Goal: Navigation & Orientation: Find specific page/section

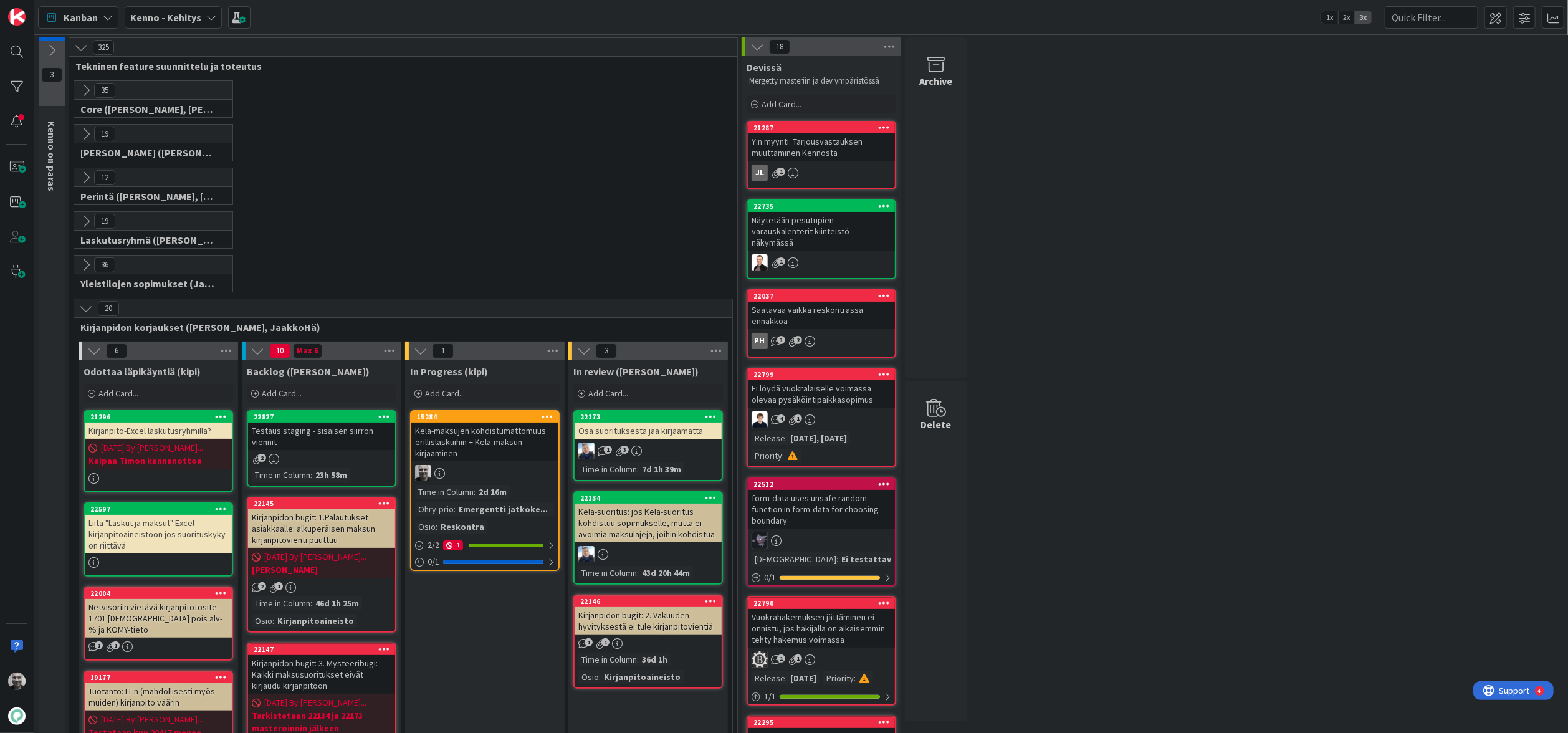
scroll to position [53, 0]
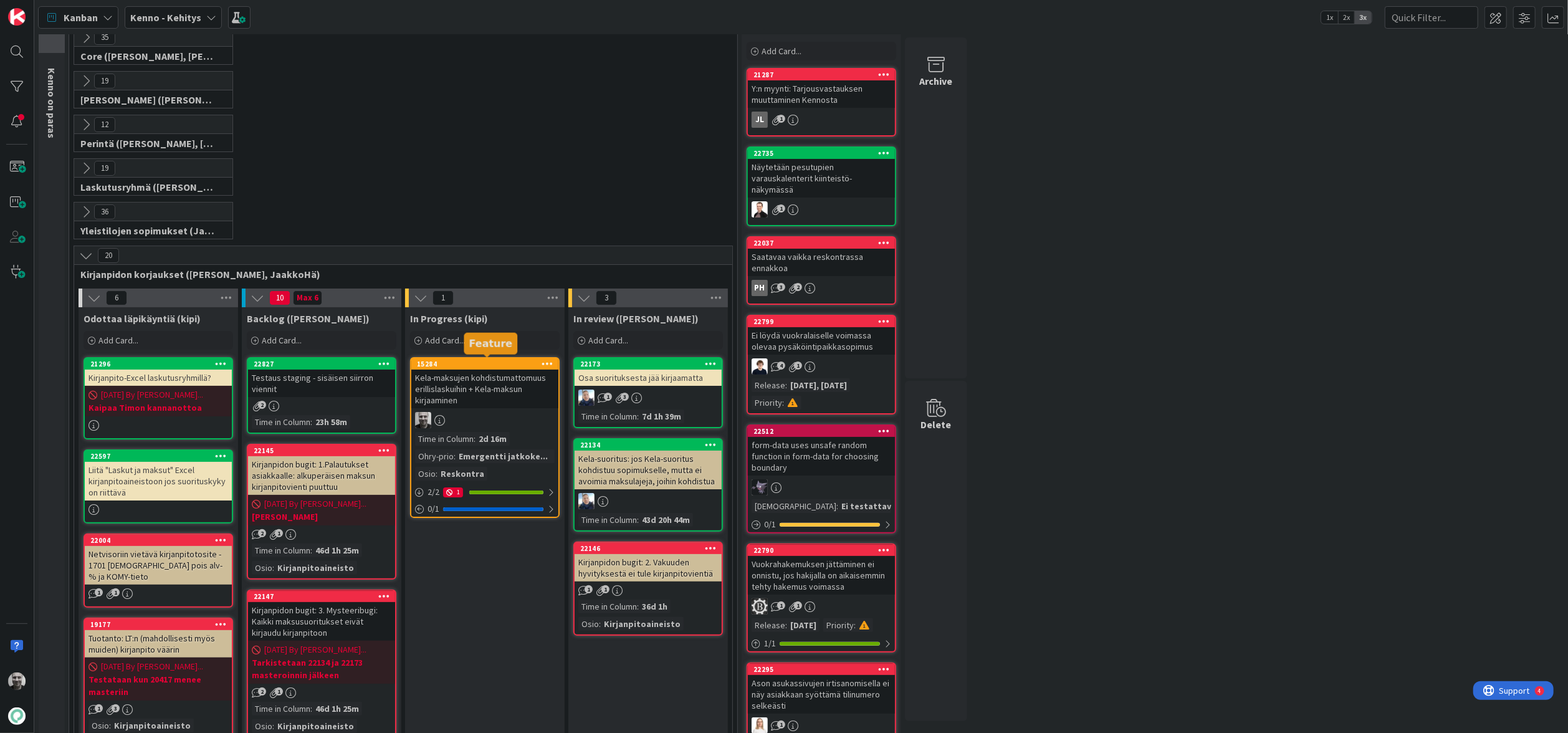
click at [500, 365] on div "15284" at bounding box center [487, 364] width 141 height 9
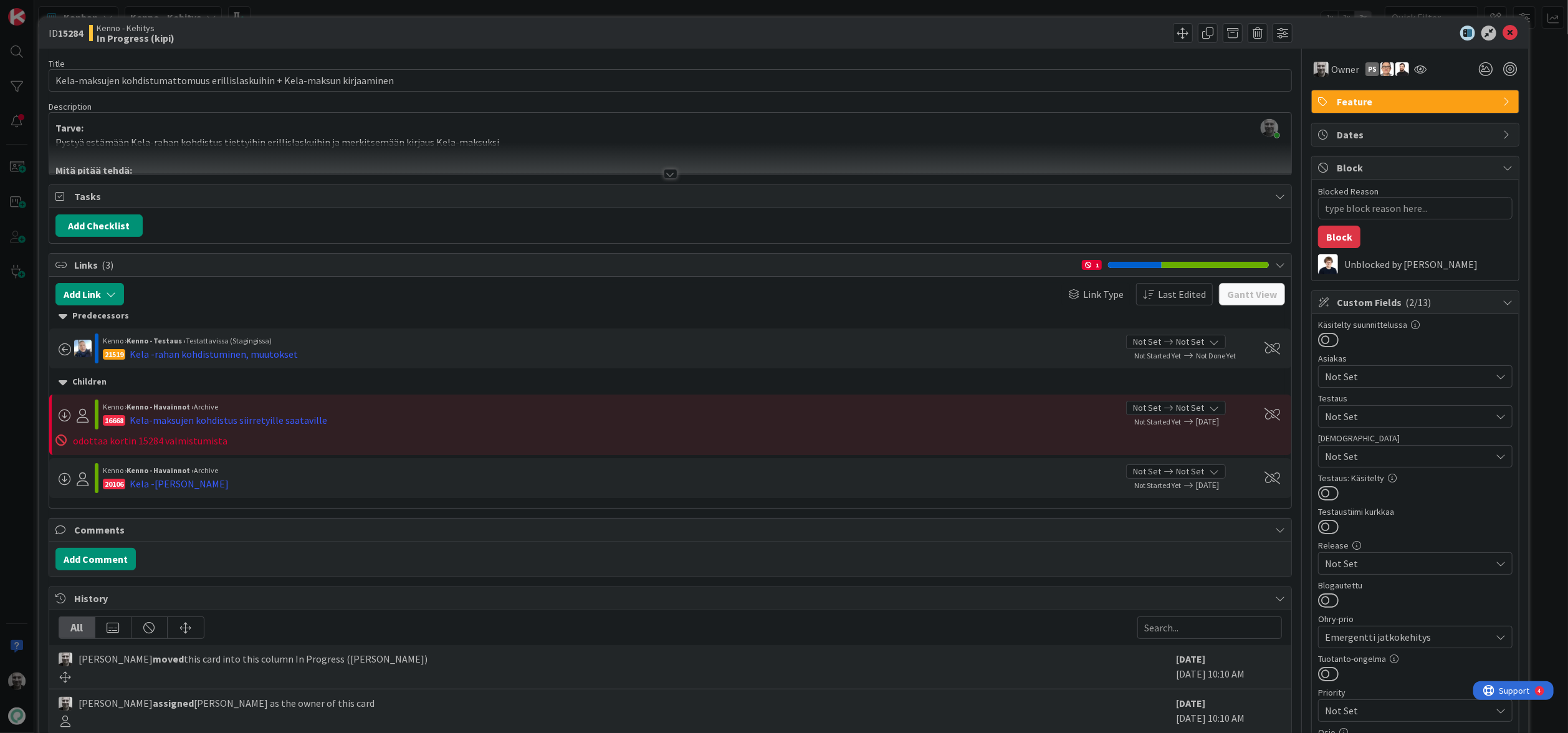
click at [304, 2] on div "ID 15284 Kenno - Kehitys In Progress (kipi) Title 74 / 128 Kela-maksujen kohdis…" at bounding box center [784, 366] width 1568 height 733
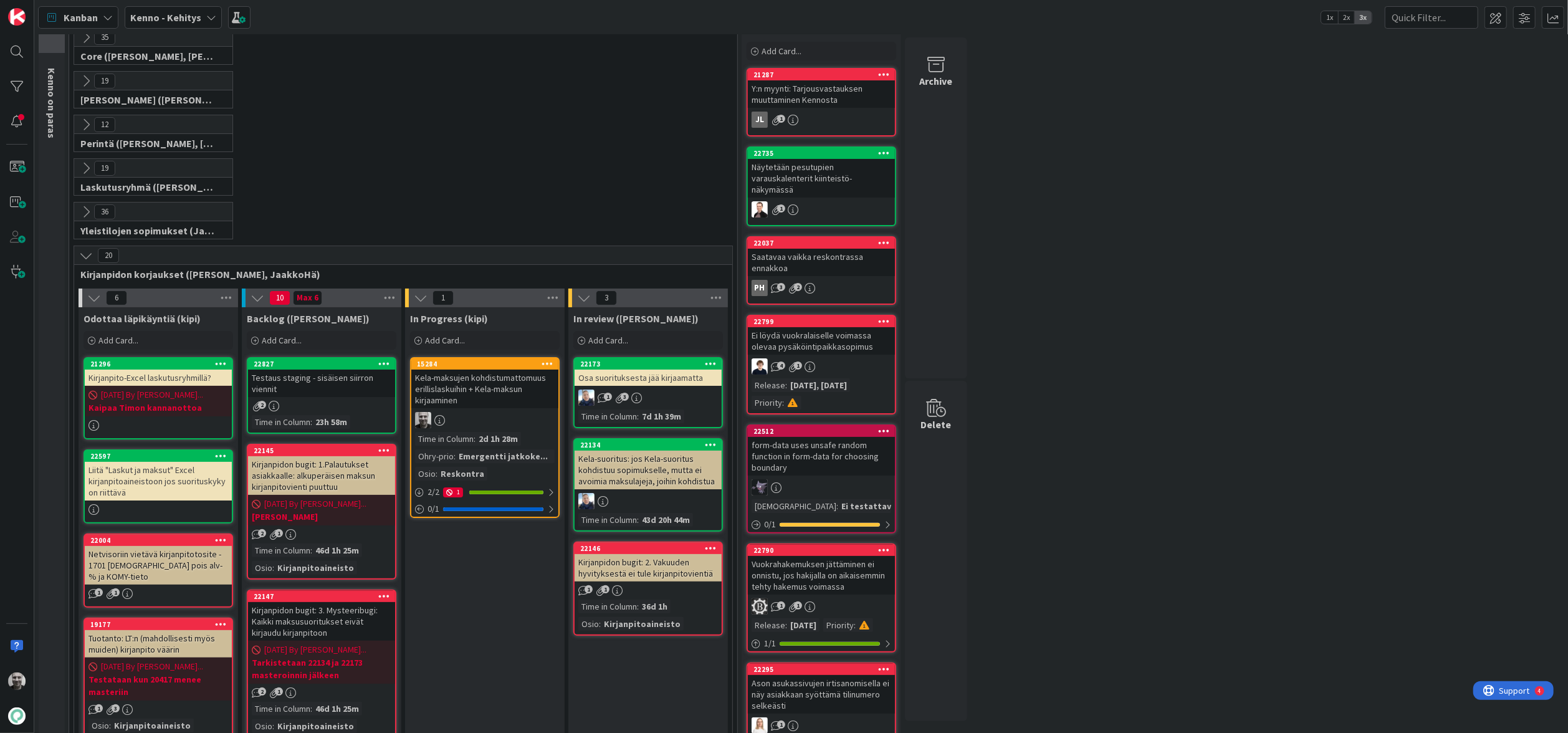
click at [306, 385] on div "Testaus staging - sisäisen siirron viennit" at bounding box center [321, 383] width 147 height 28
click at [306, 384] on div "Testaus staging - sisäisen siirron viennit" at bounding box center [321, 383] width 147 height 28
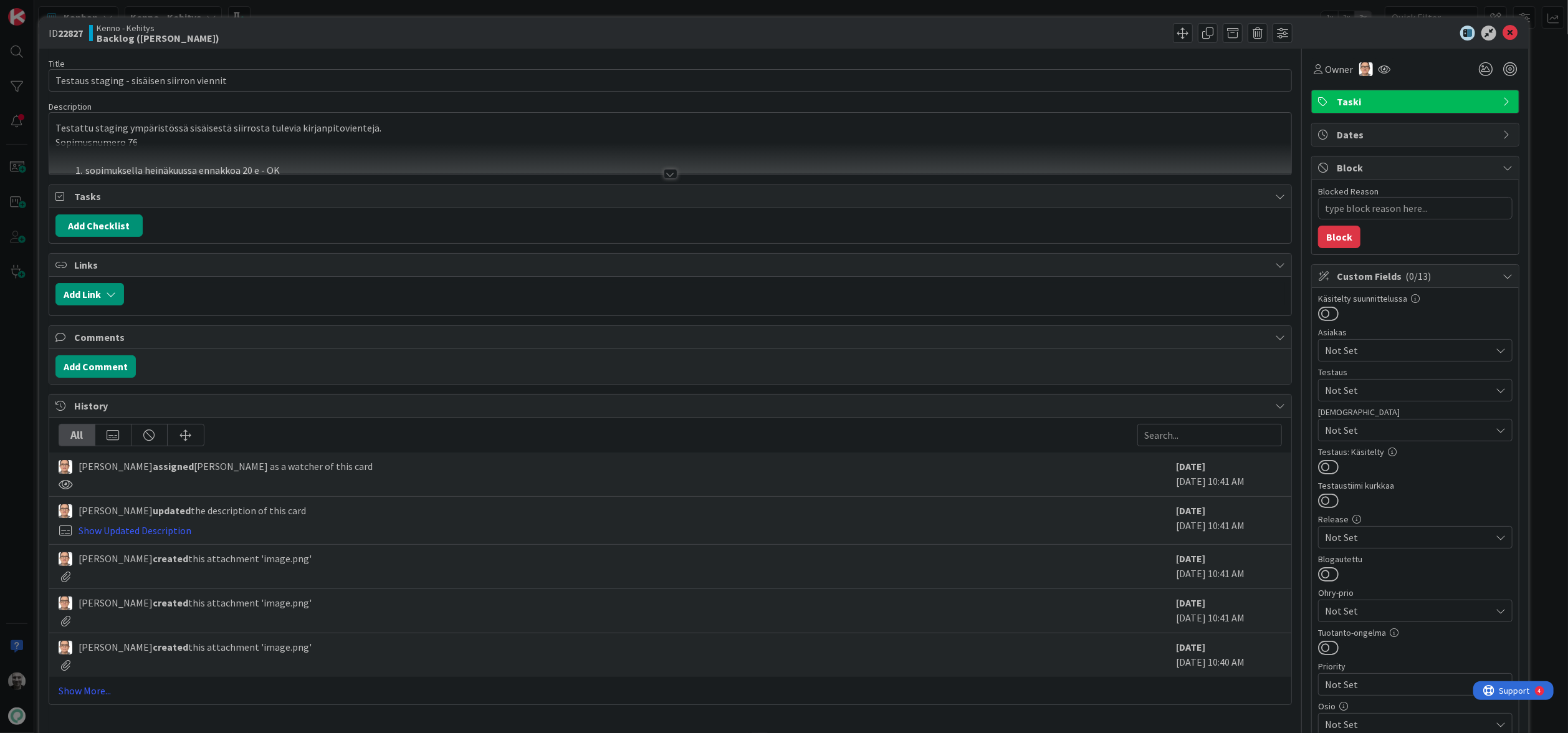
click at [671, 173] on div at bounding box center [670, 174] width 14 height 10
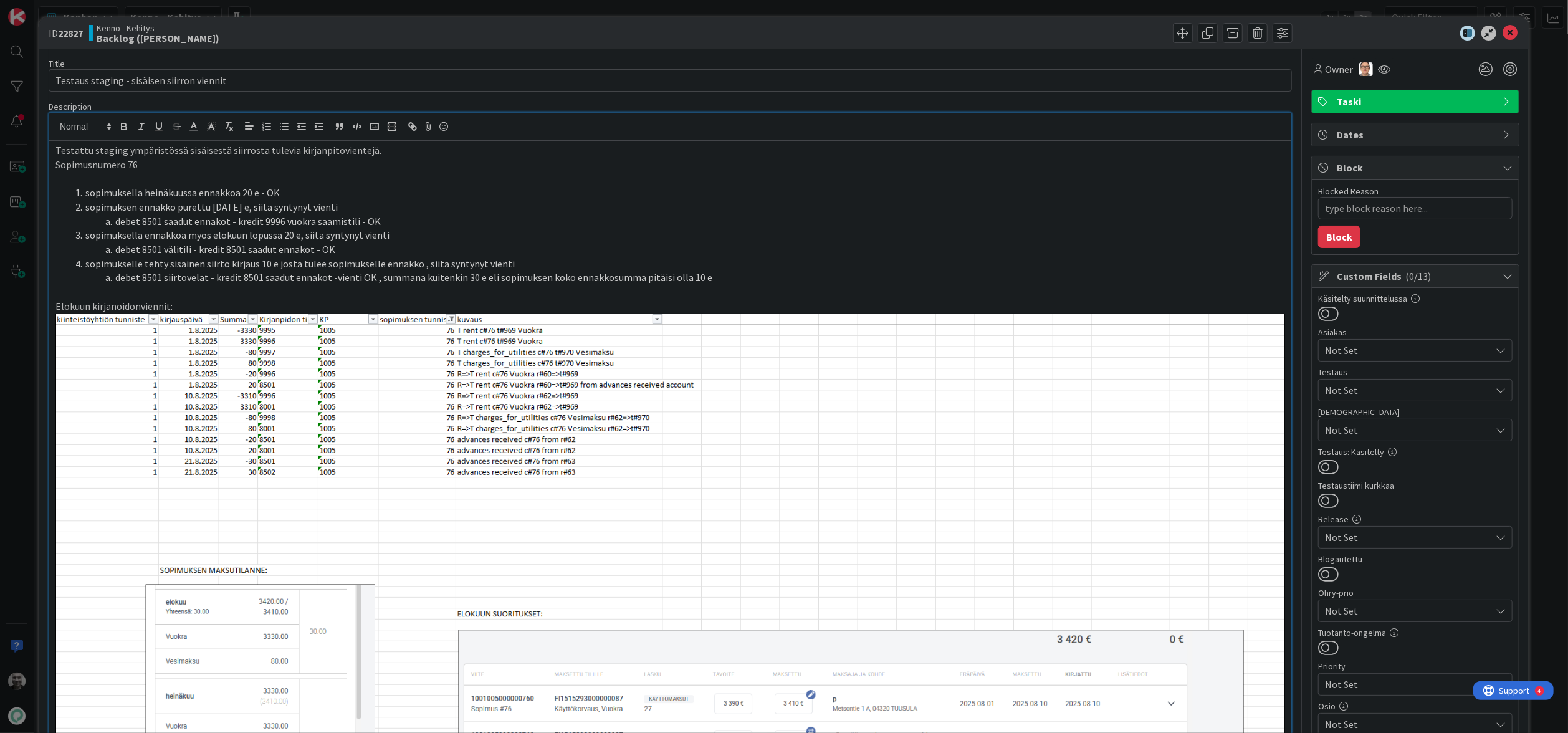
click at [619, 12] on div "ID 22827 Kenno - Kehitys Backlog (kipi) Title 42 / 128 Testaus staging - sisäis…" at bounding box center [784, 366] width 1568 height 733
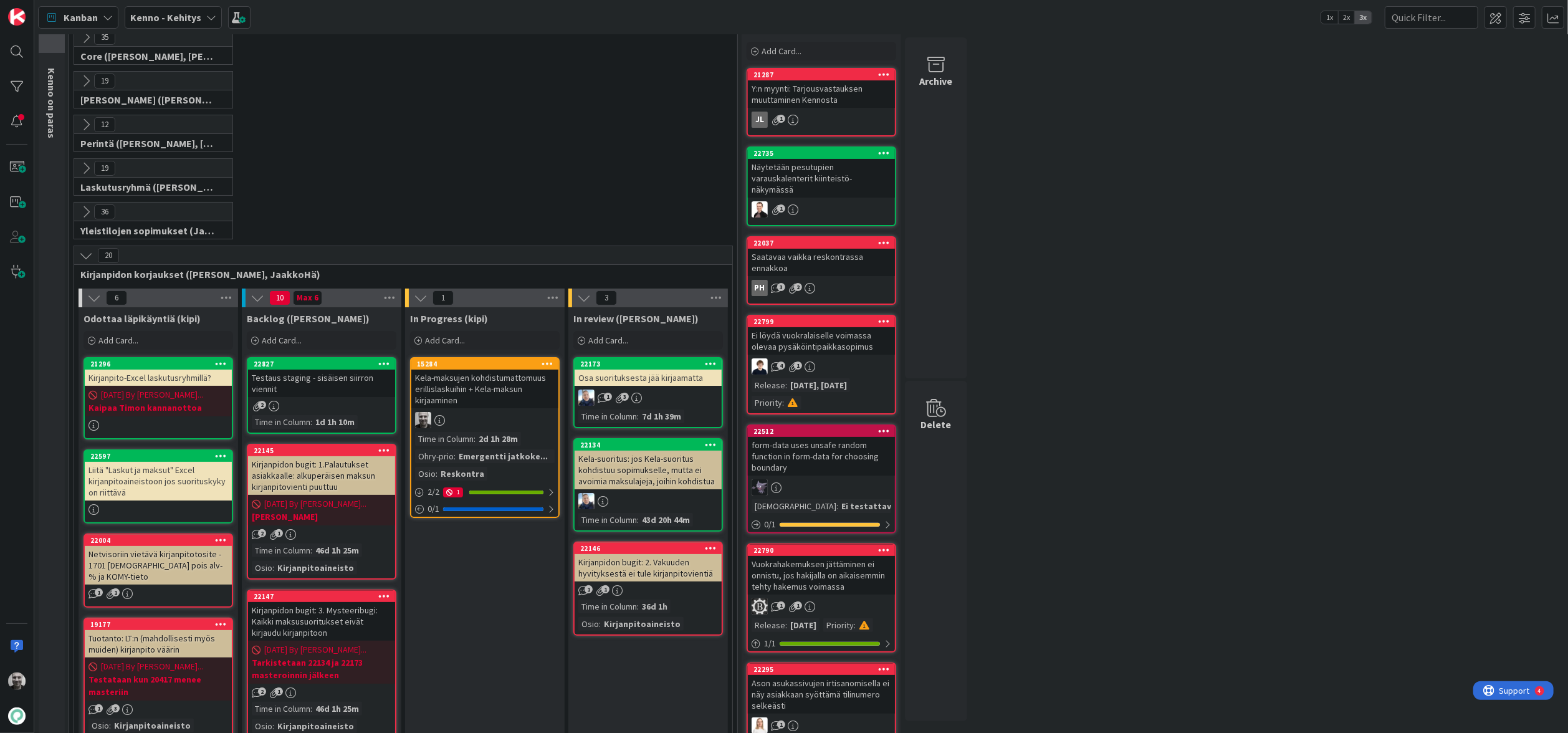
click at [571, 88] on div "19 Halti (Sebastian, VilleH, Riikka, Antti, MikkoV, PetriH, PetriM)" at bounding box center [403, 93] width 663 height 43
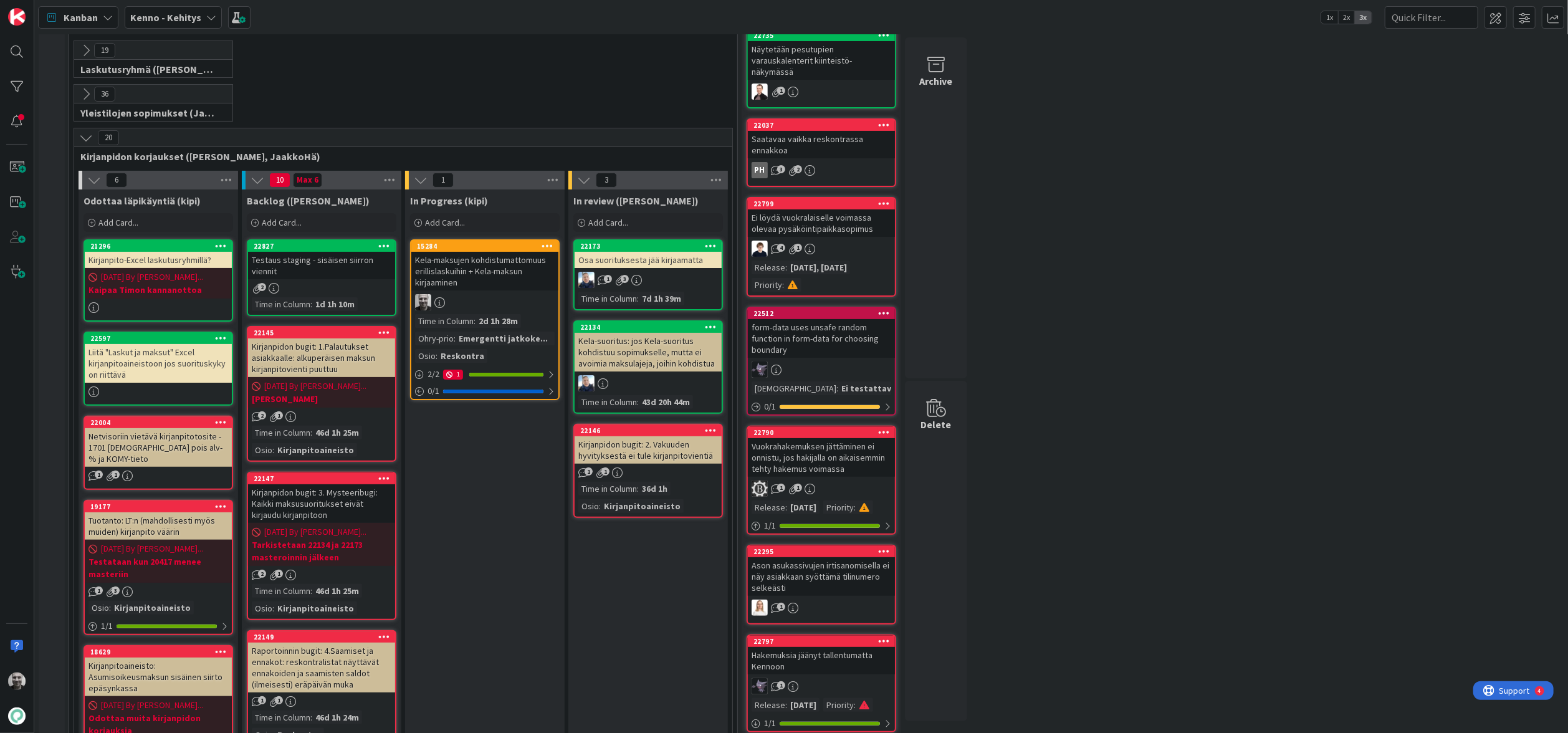
scroll to position [172, 0]
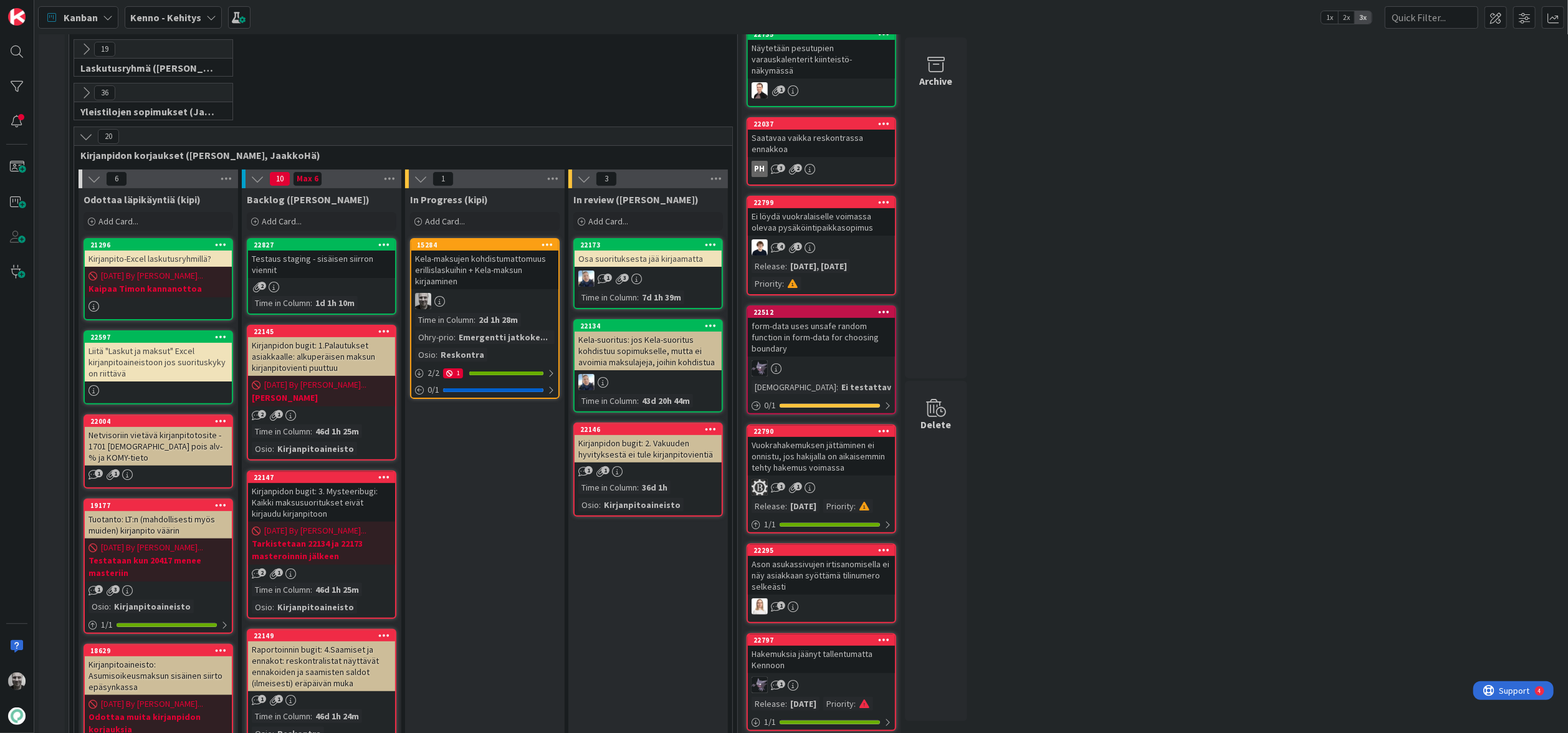
click at [622, 257] on div "Osa suorituksesta jää kirjaamatta" at bounding box center [648, 258] width 147 height 16
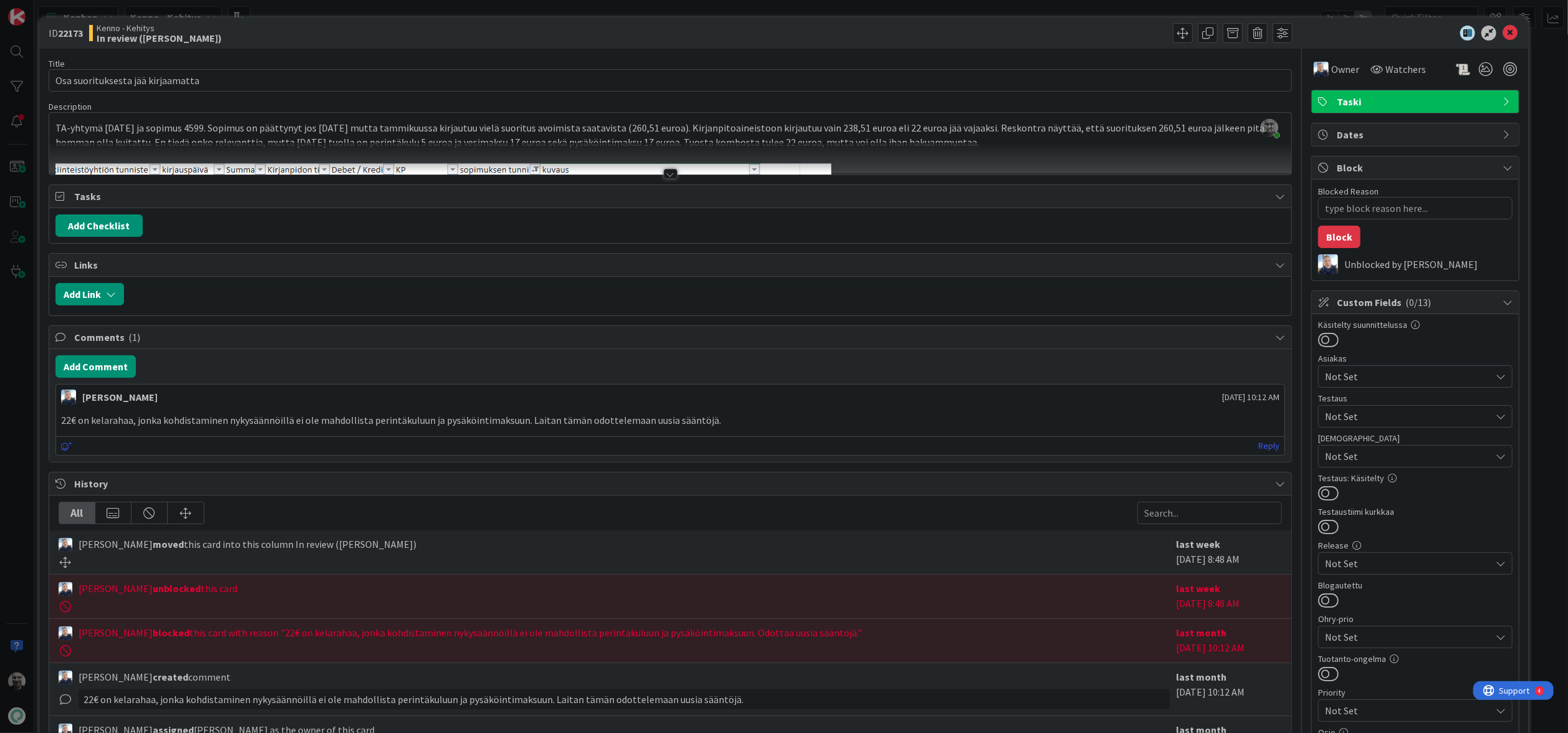
click at [666, 174] on div at bounding box center [670, 174] width 14 height 10
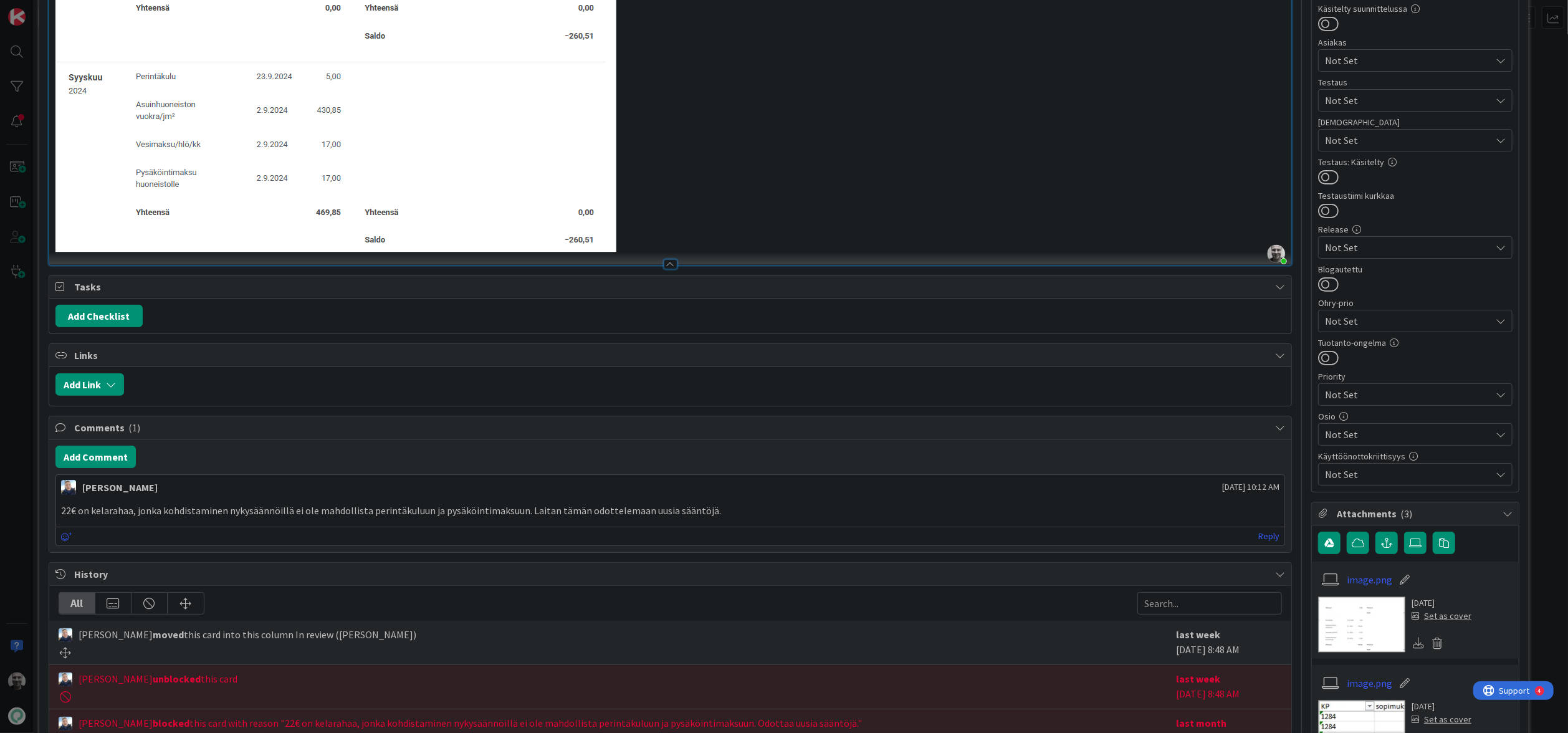
scroll to position [486, 0]
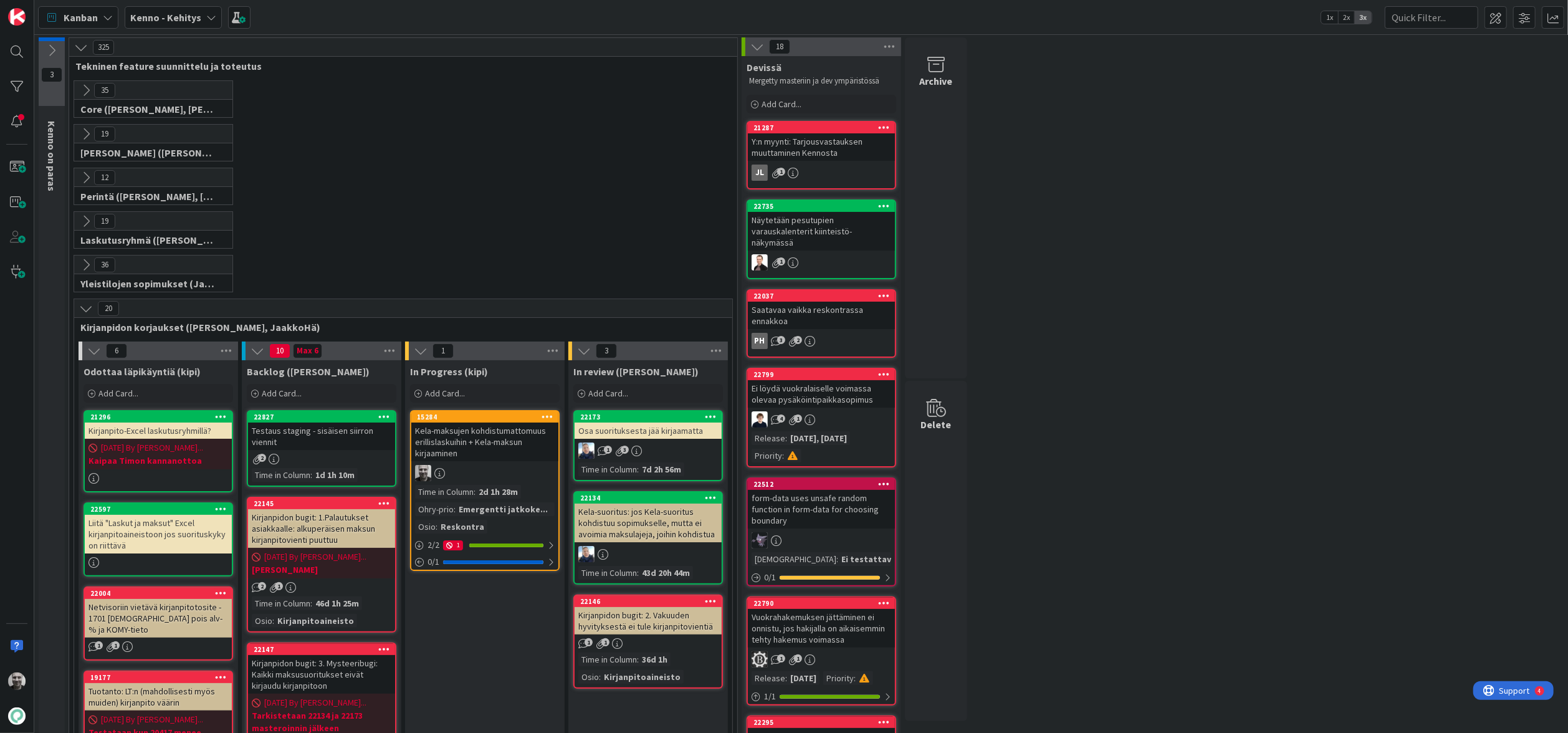
click at [624, 519] on div "Kela-suoritus: jos Kela-suoritus kohdistuu sopimukselle, mutta ei avoimia maksu…" at bounding box center [648, 523] width 147 height 39
click at [607, 532] on div "Kela-suoritus: jos Kela-suoritus kohdistuu sopimukselle, mutta ei avoimia maksu…" at bounding box center [648, 523] width 147 height 39
click at [643, 627] on div "Kirjanpidon bugit: 2. Vakuuden hyvityksestä ei tule kirjanpitovientiä" at bounding box center [648, 621] width 147 height 28
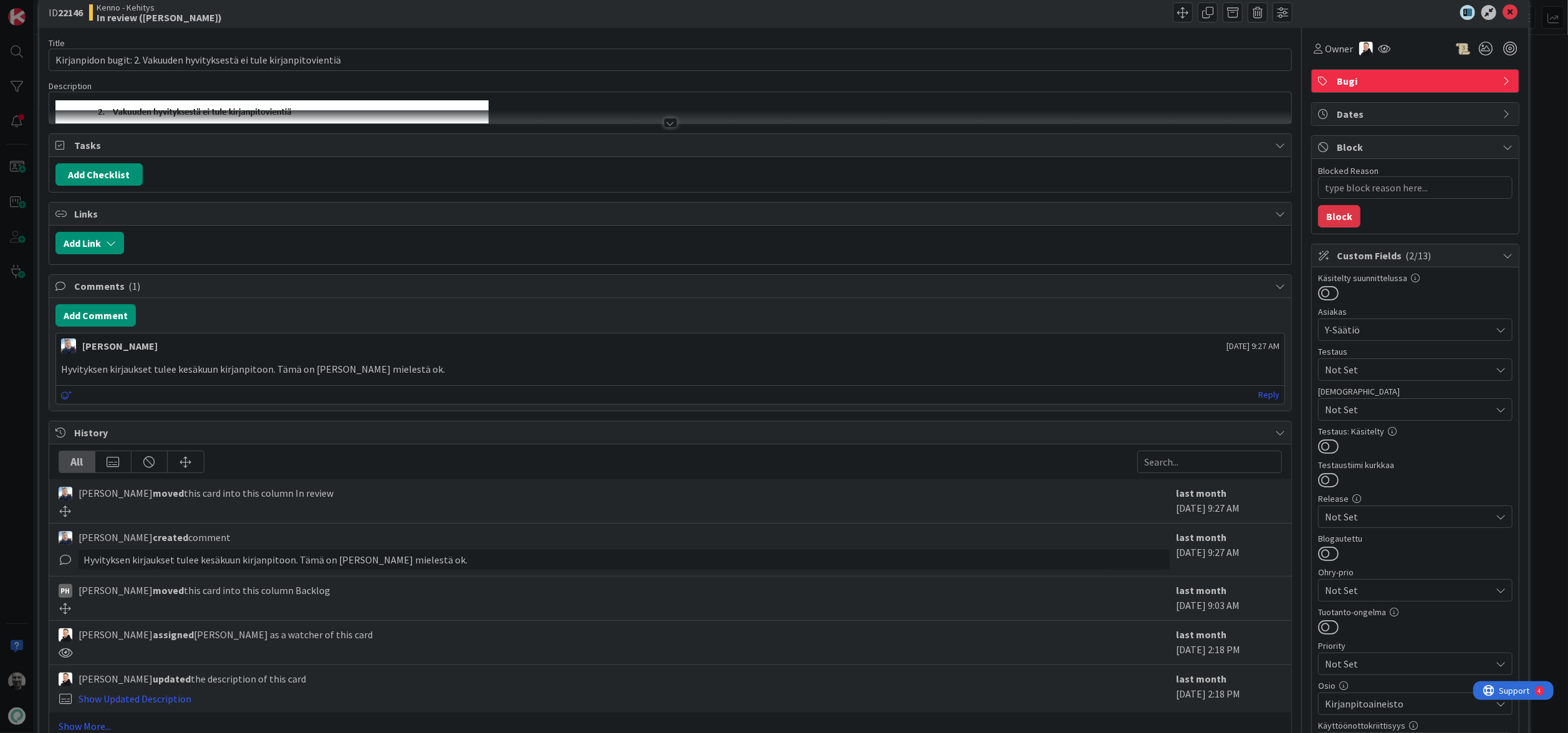
scroll to position [22, 0]
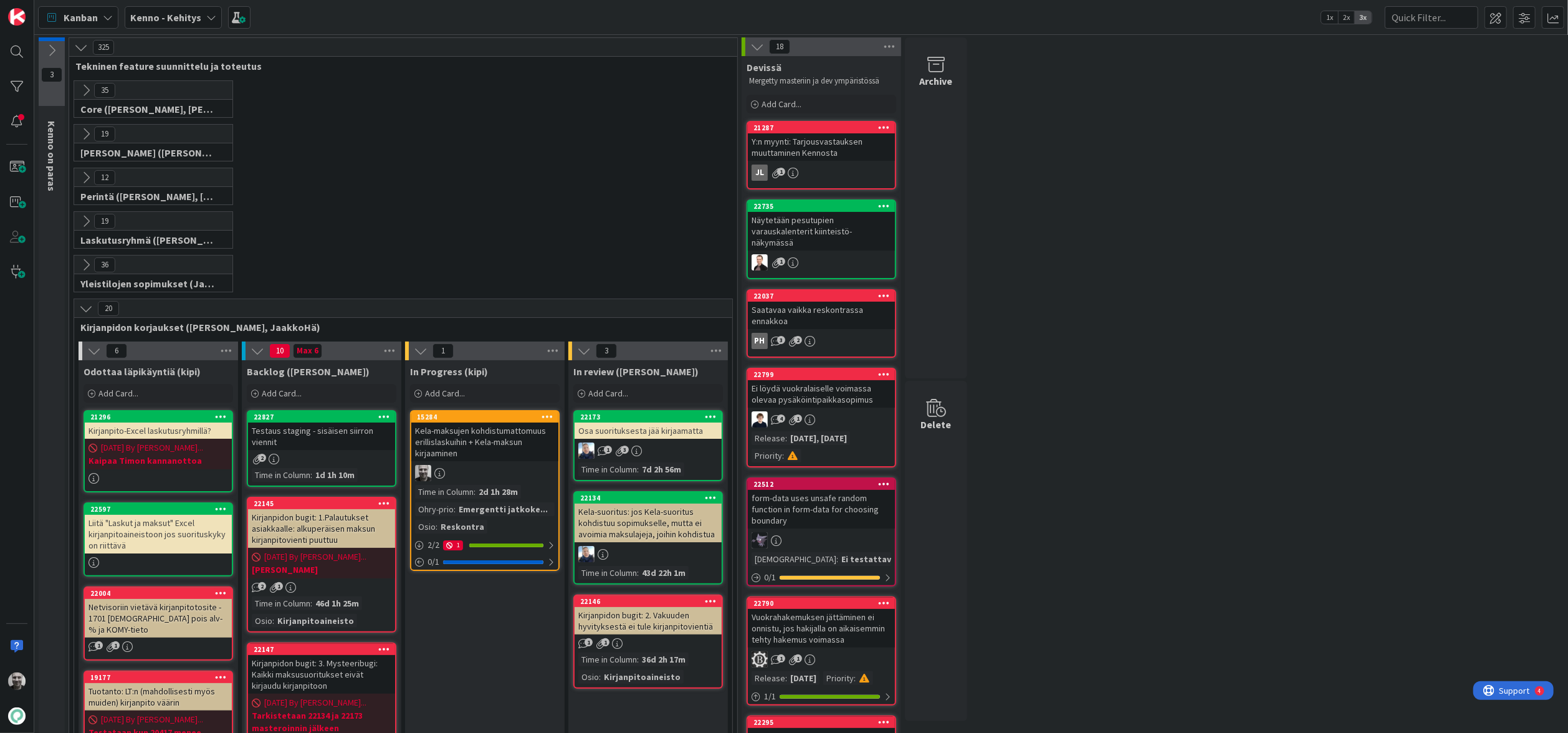
click at [455, 445] on div "Kela-maksujen kohdistumattomuus erillislaskuihin + Kela-maksun kirjaaminen" at bounding box center [485, 442] width 147 height 39
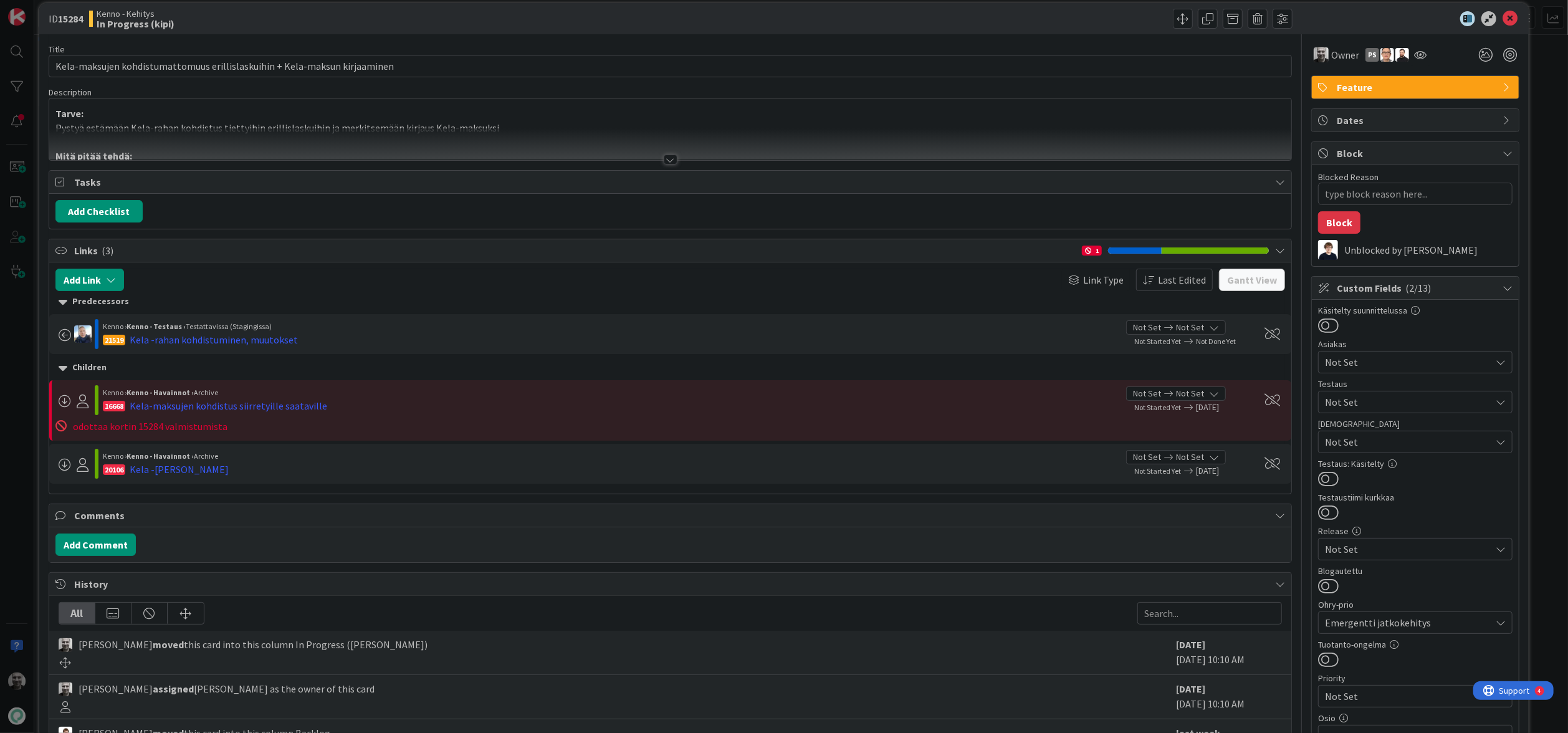
click at [672, 160] on div at bounding box center [670, 159] width 14 height 10
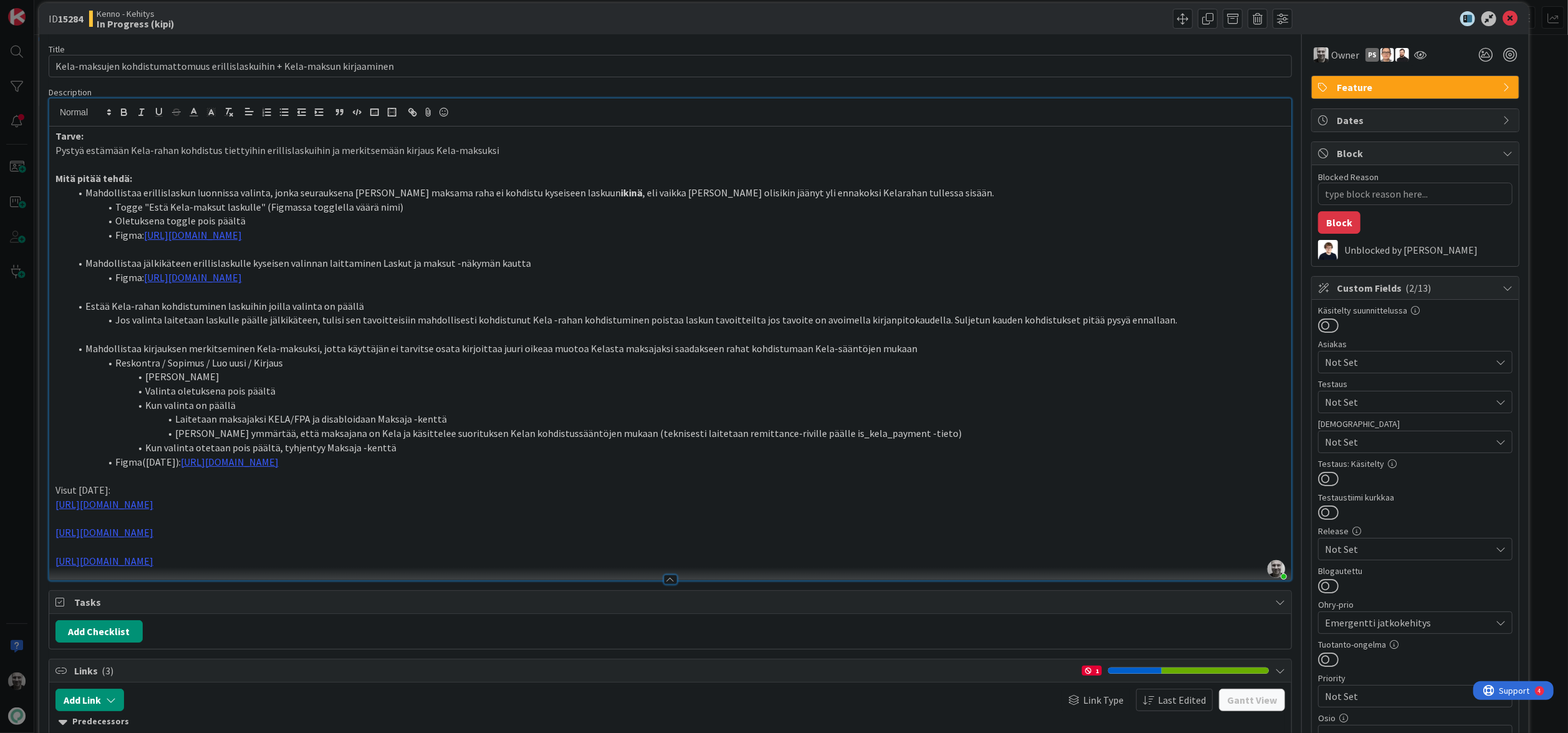
type textarea "x"
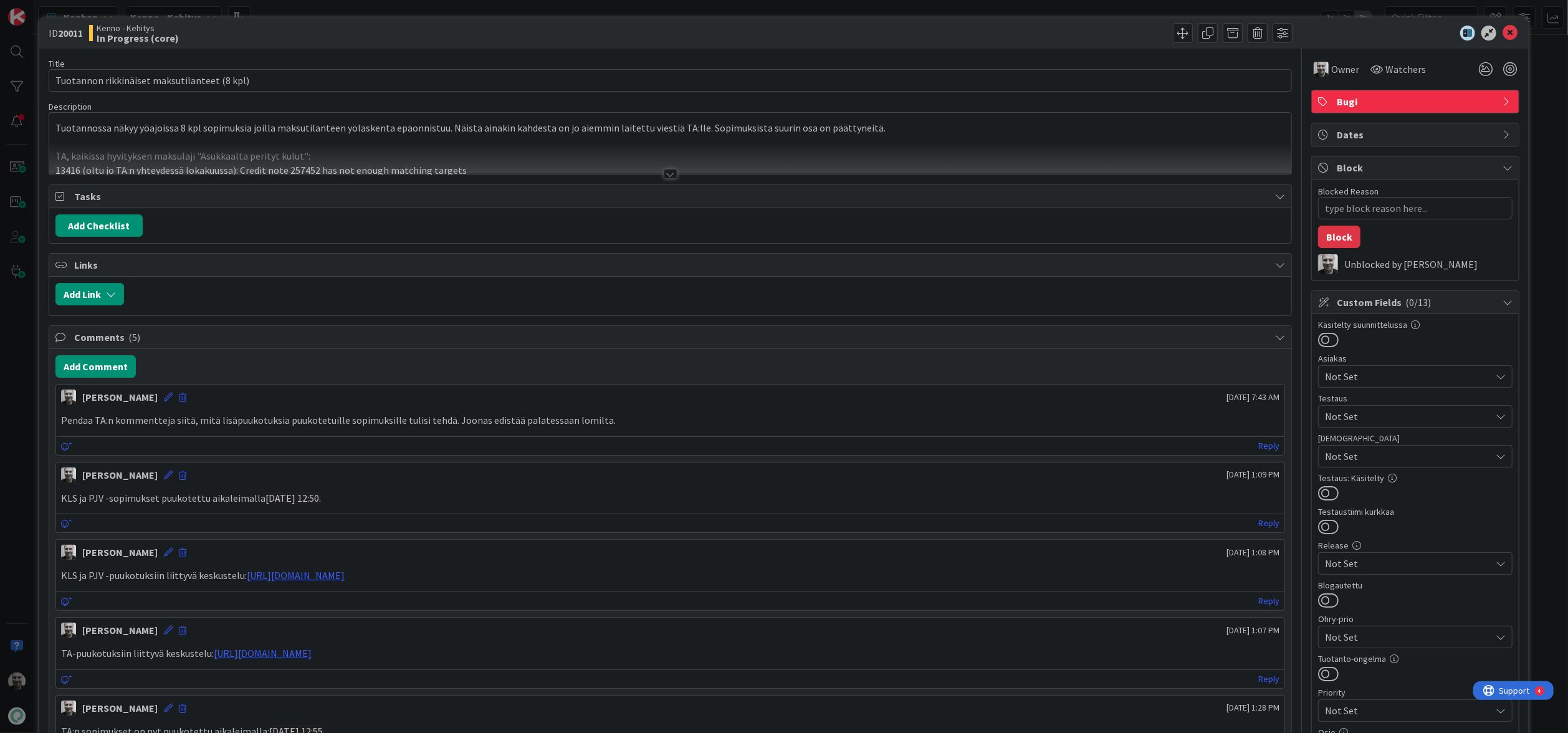
click at [669, 174] on div at bounding box center [670, 174] width 14 height 10
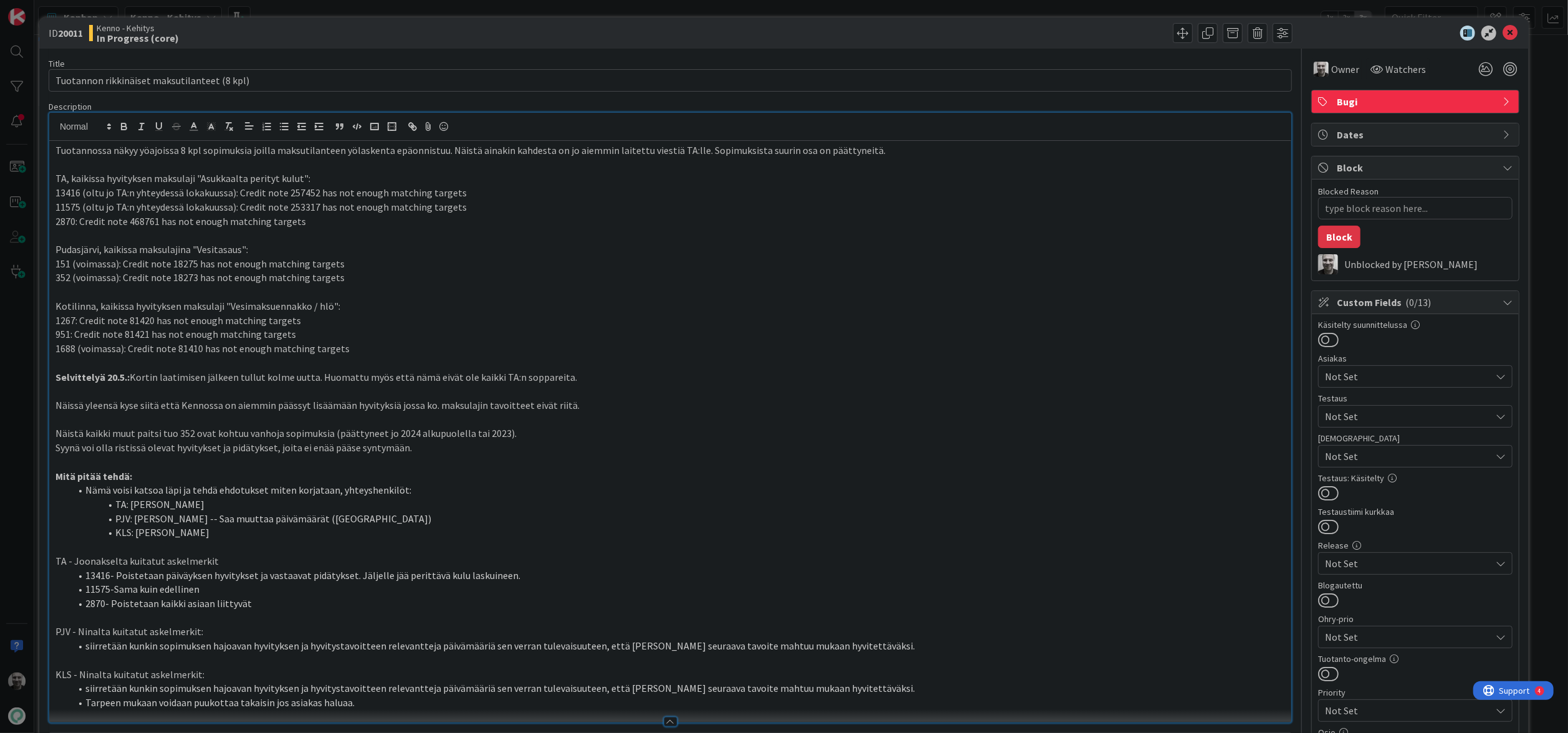
type textarea "x"
